Goal: Task Accomplishment & Management: Use online tool/utility

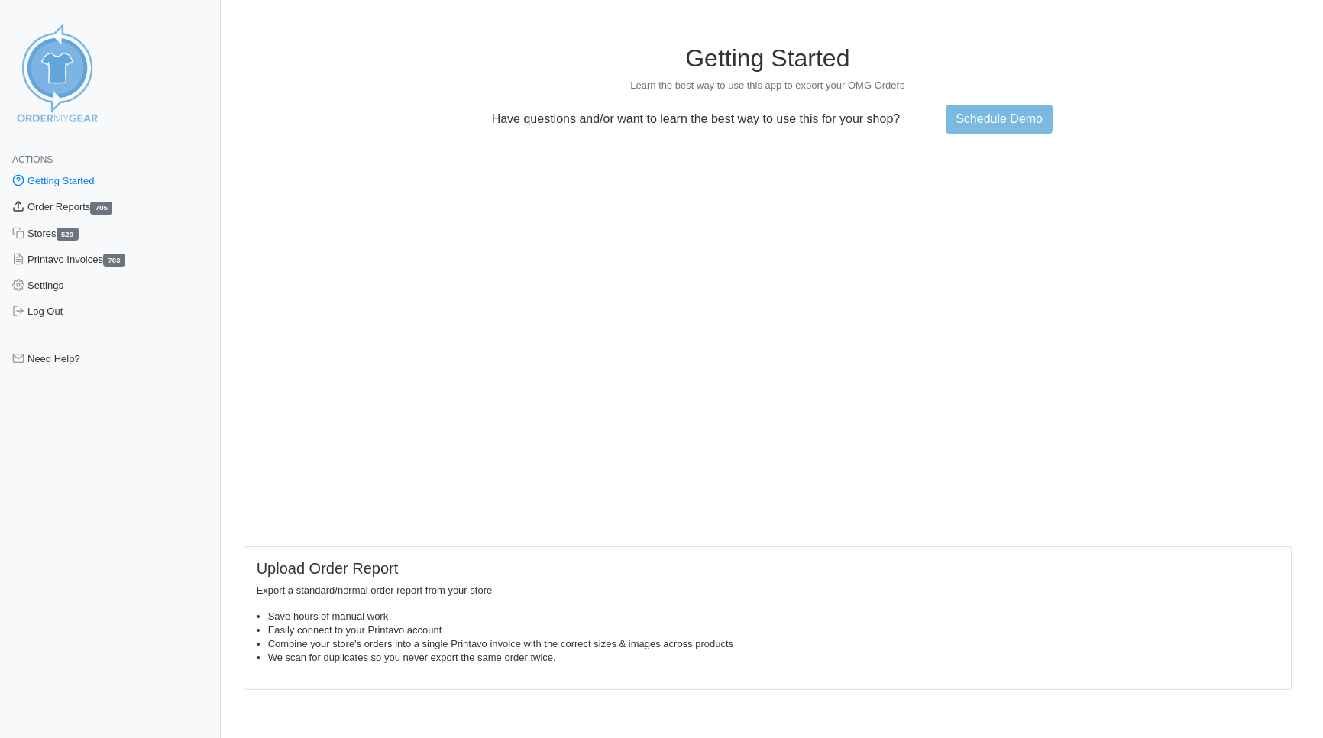
click at [71, 207] on link "Order Reports 705" at bounding box center [110, 207] width 221 height 26
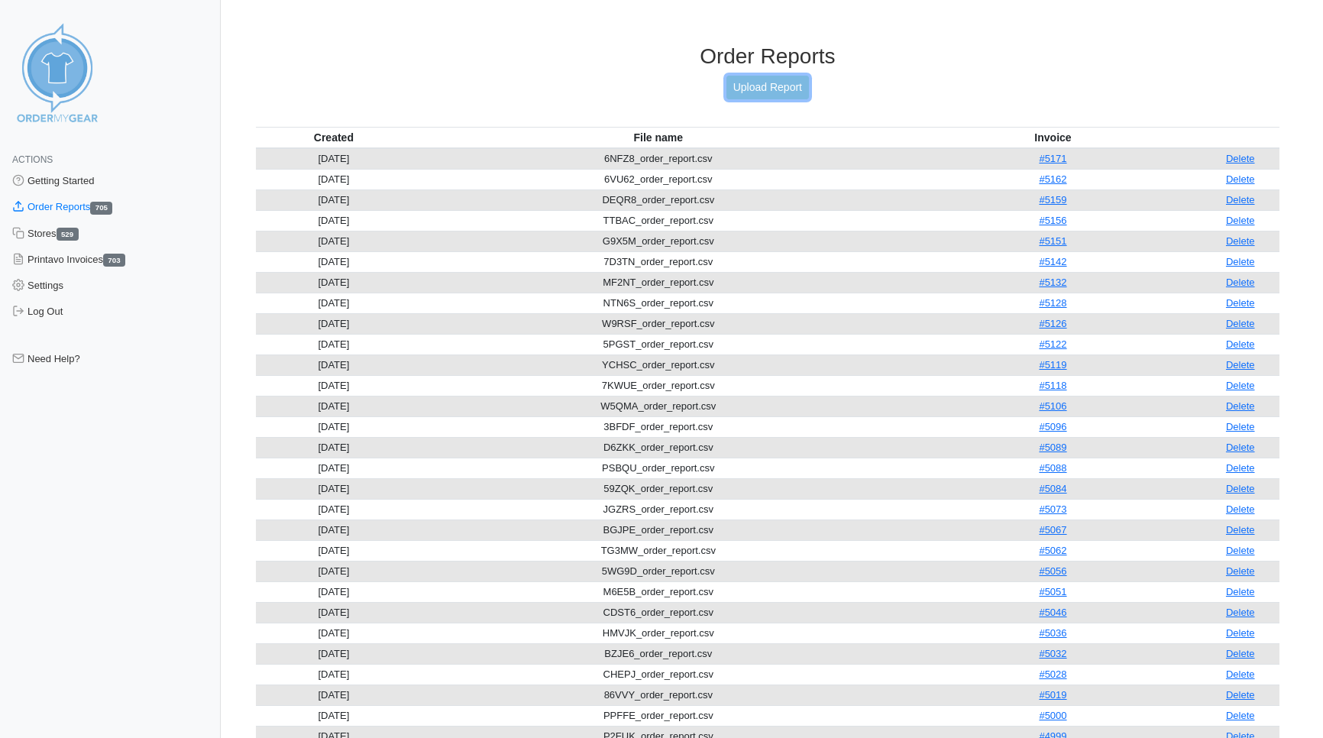
click at [742, 91] on link "Upload Report" at bounding box center [767, 88] width 82 height 24
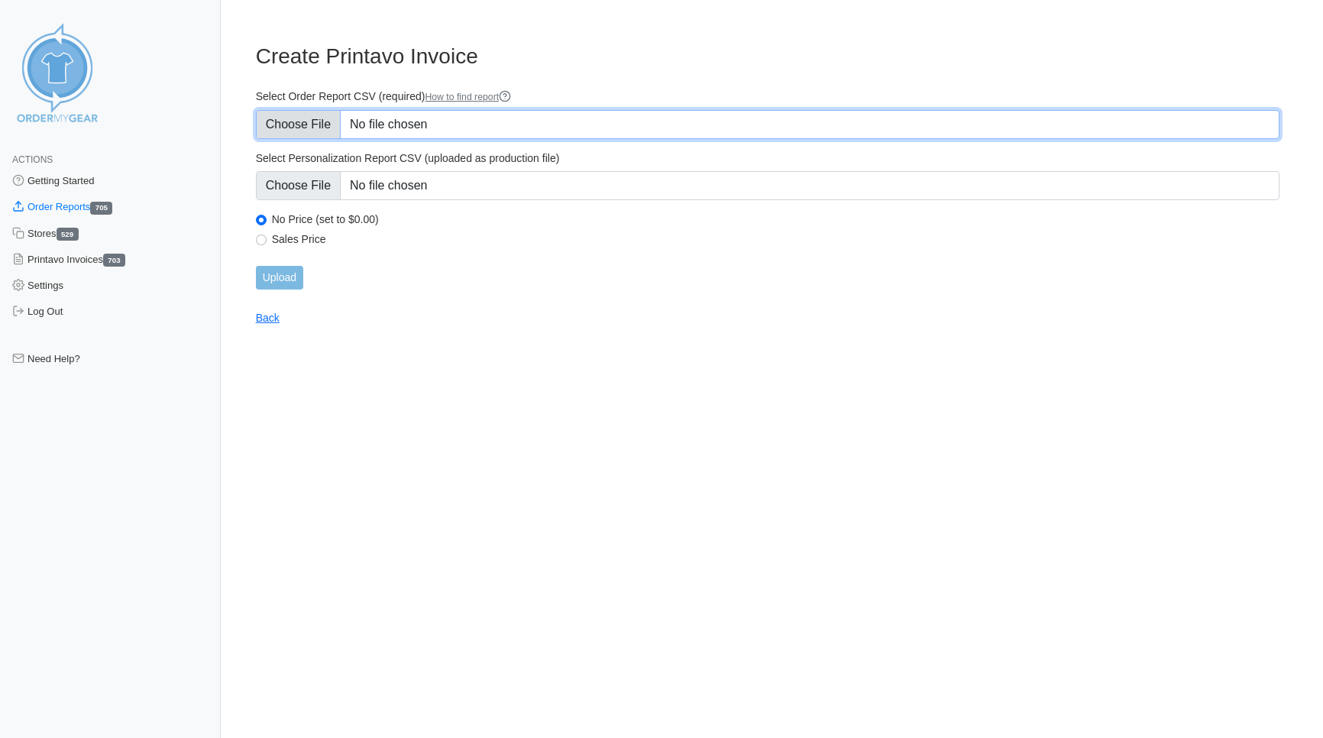
click at [266, 121] on input "Select Order Report CSV (required) How to find report" at bounding box center [767, 124] width 1023 height 29
type input "C:\fakepath\J559C_order_report.csv"
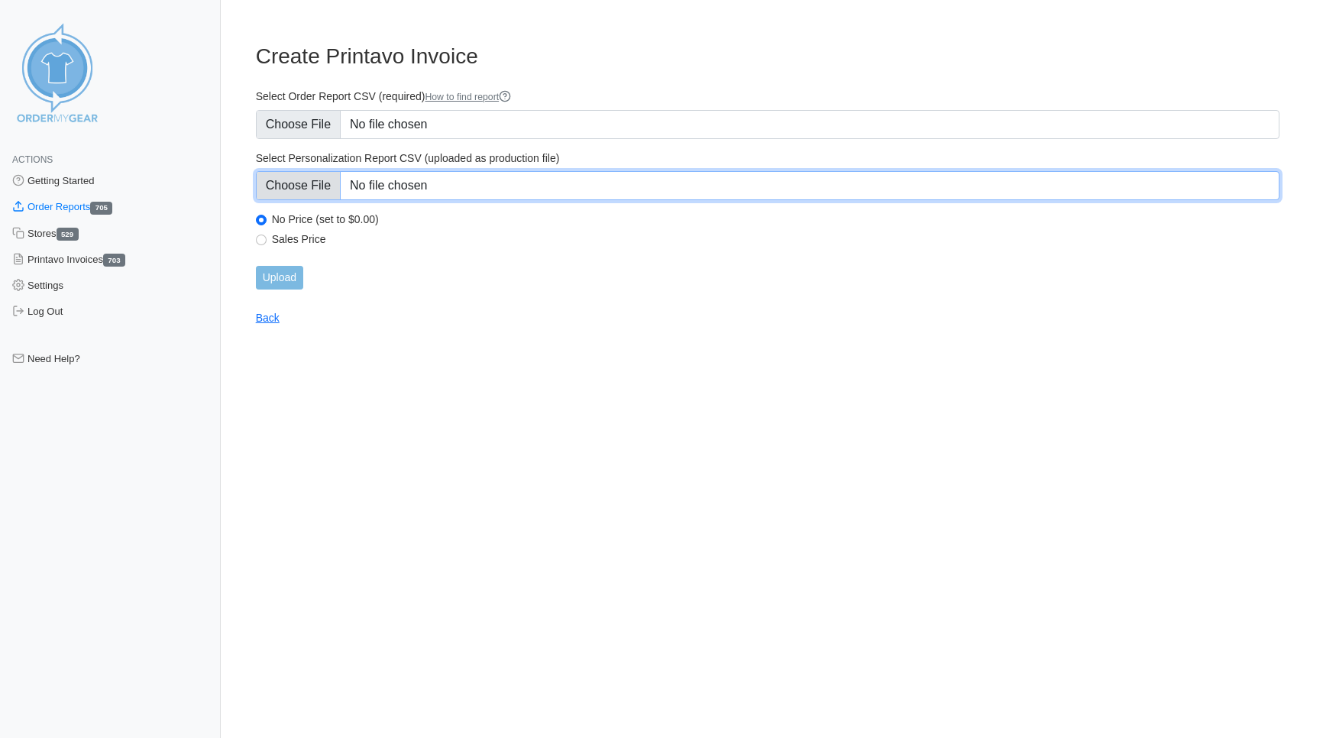
click at [303, 184] on input "Select Personalization Report CSV (uploaded as production file)" at bounding box center [767, 185] width 1023 height 29
type input "C:\fakepath\J559C_personalization_report.csv"
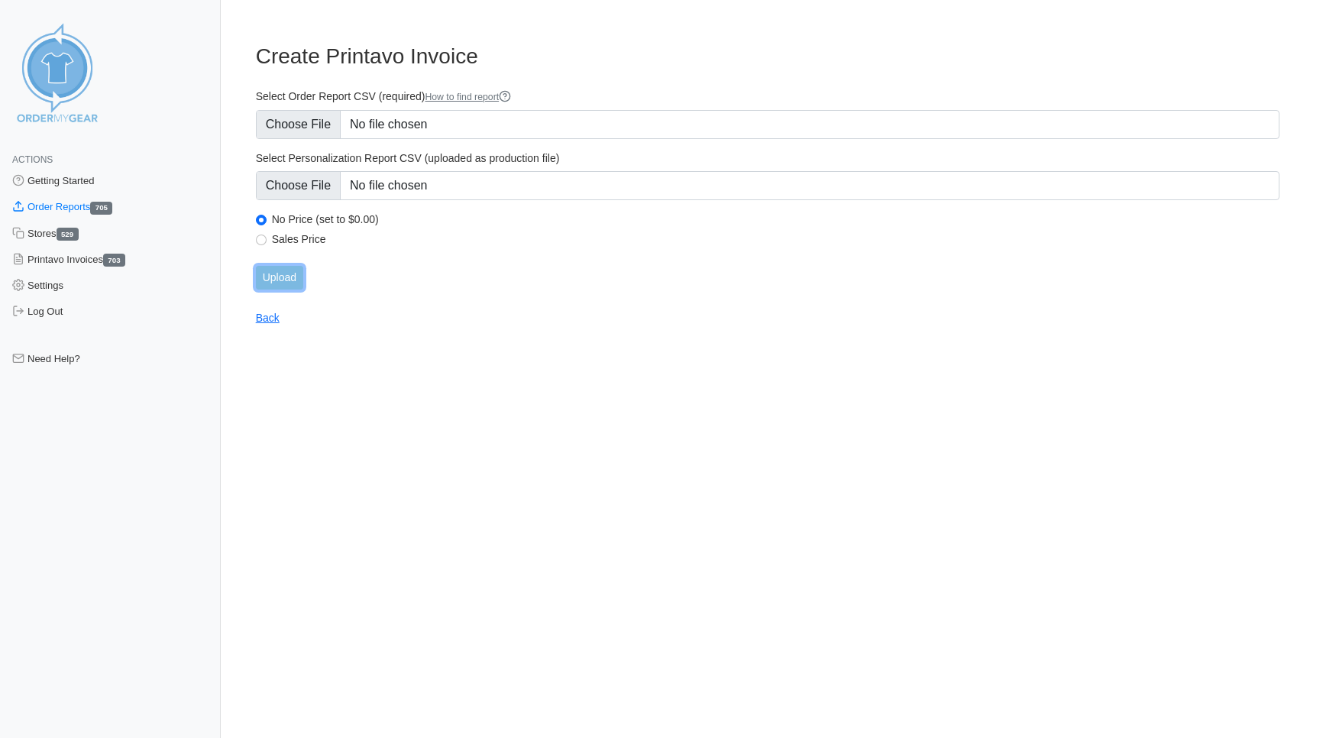
click at [274, 280] on input "Upload" at bounding box center [279, 278] width 47 height 24
